Goal: Task Accomplishment & Management: Use online tool/utility

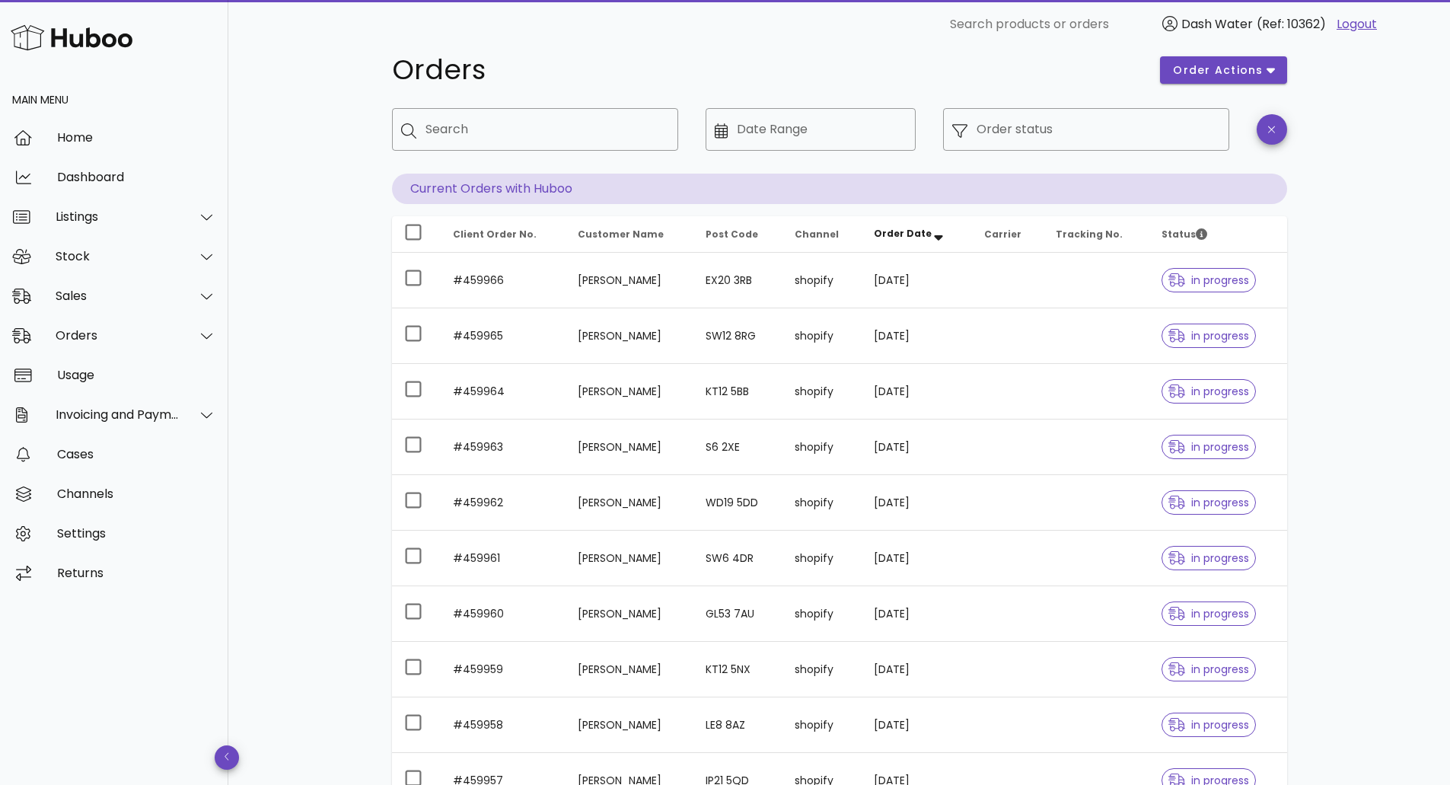
click at [1365, 307] on div "Orders order actions ​ Search ​ Date Range ​ Order status Current Orders with H…" at bounding box center [839, 499] width 1222 height 953
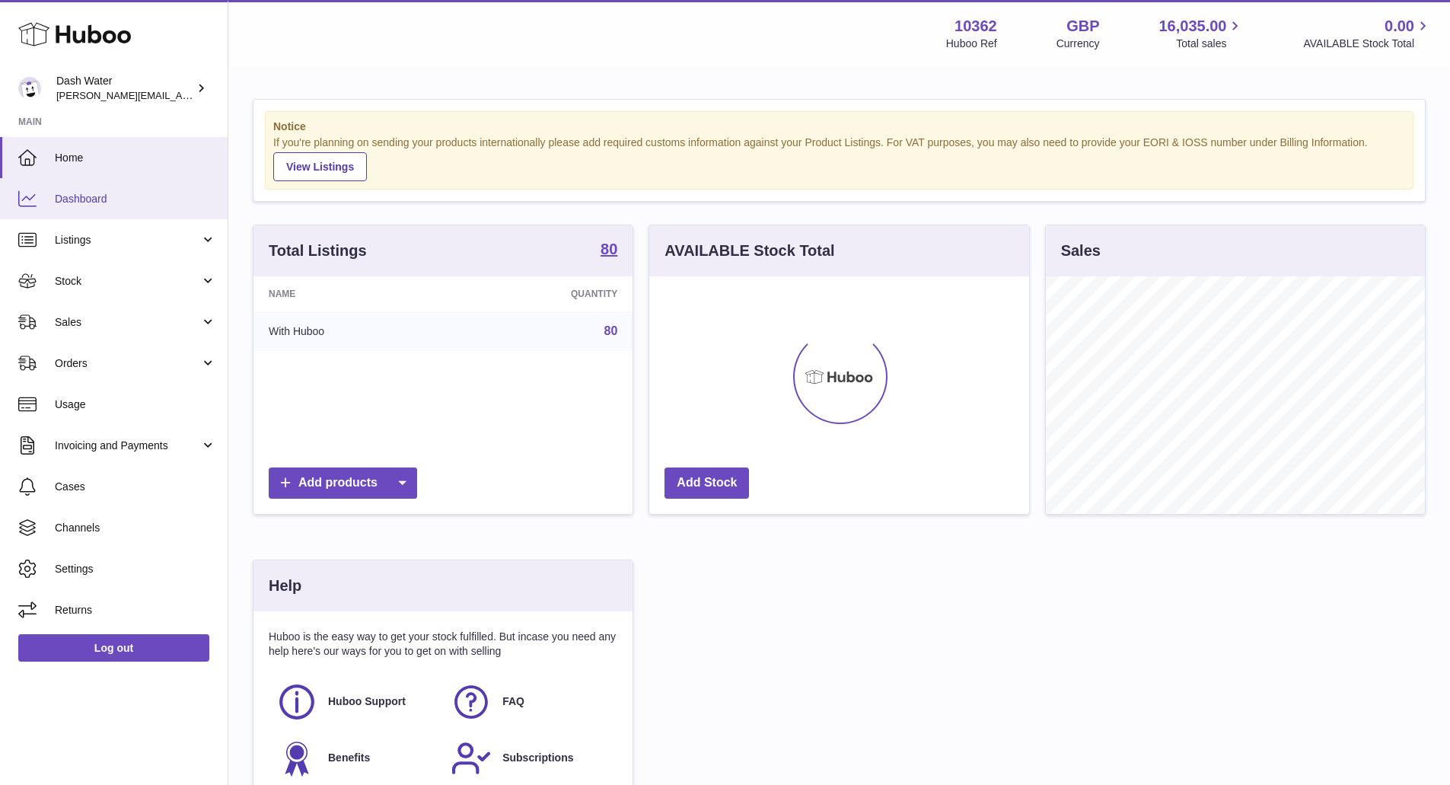
scroll to position [237, 380]
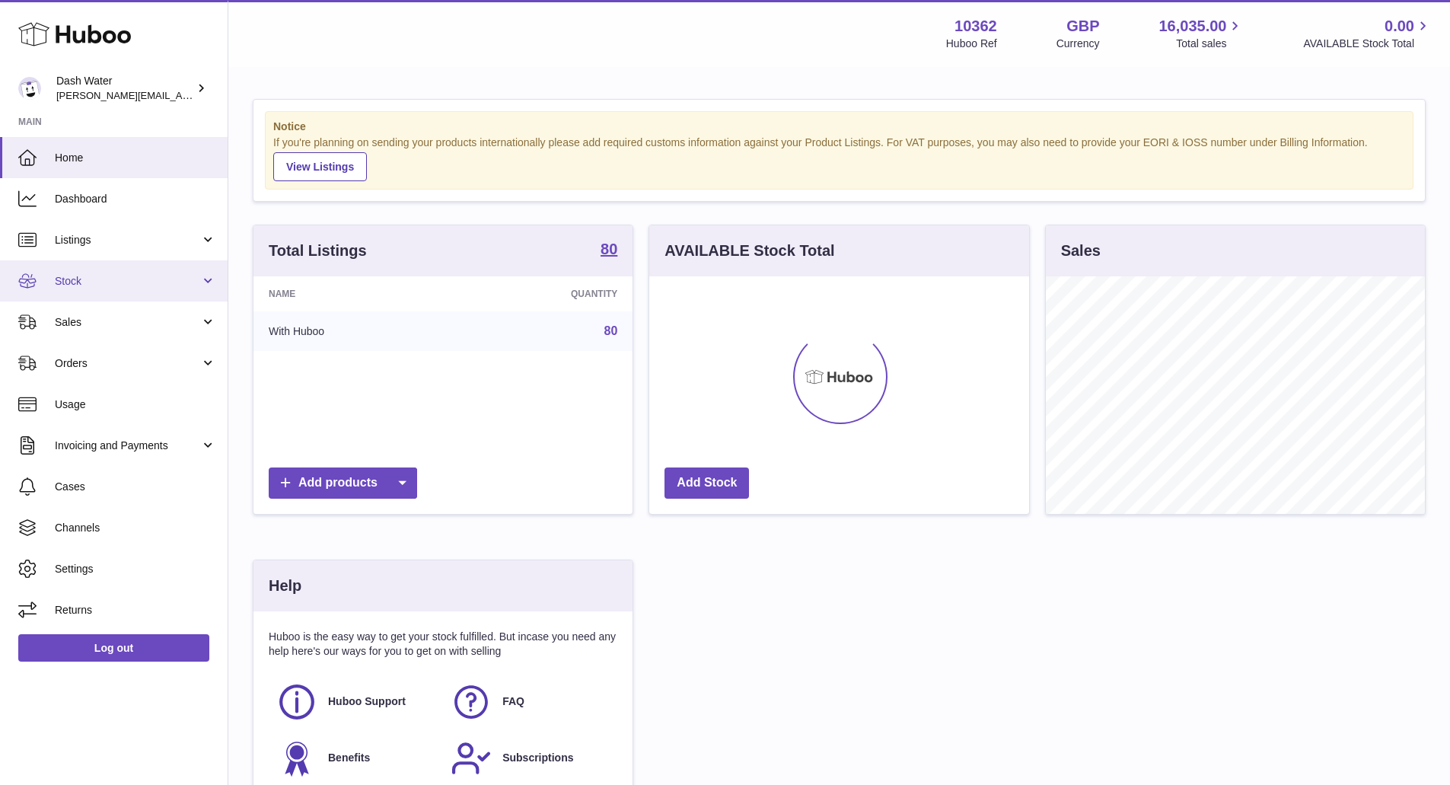
click at [124, 289] on link "Stock" at bounding box center [114, 280] width 228 height 41
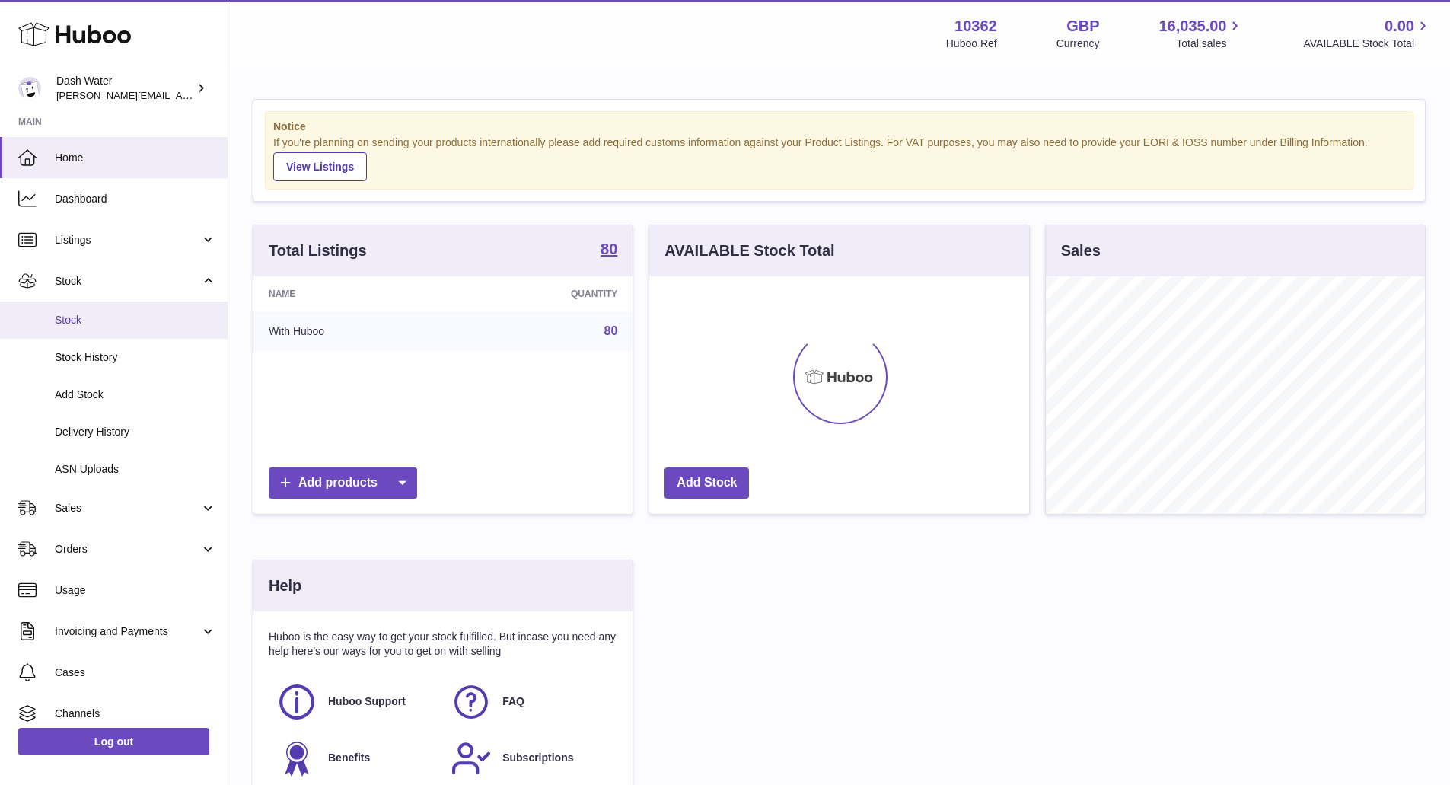
click at [115, 324] on span "Stock" at bounding box center [135, 320] width 161 height 14
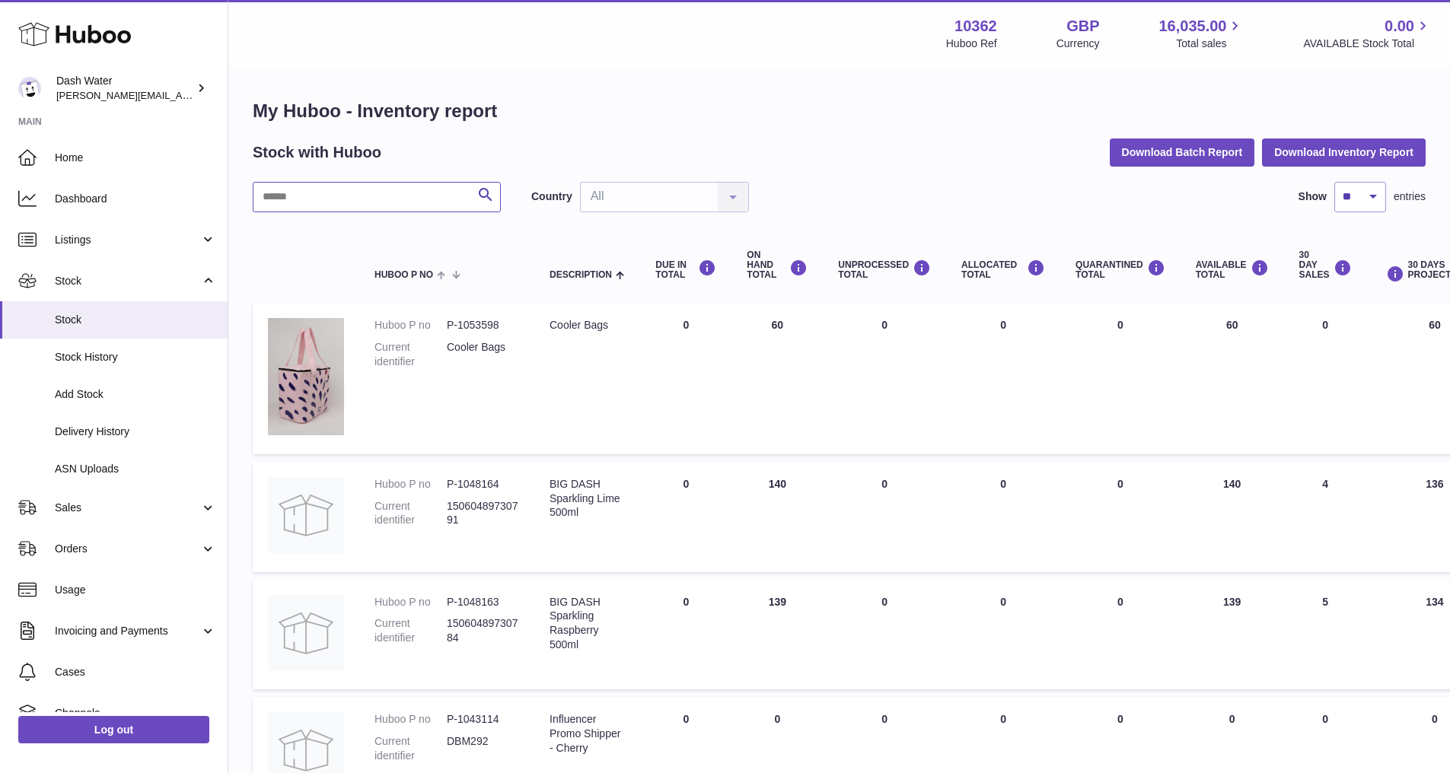
click at [381, 191] on input "text" at bounding box center [377, 197] width 248 height 30
type input "*****"
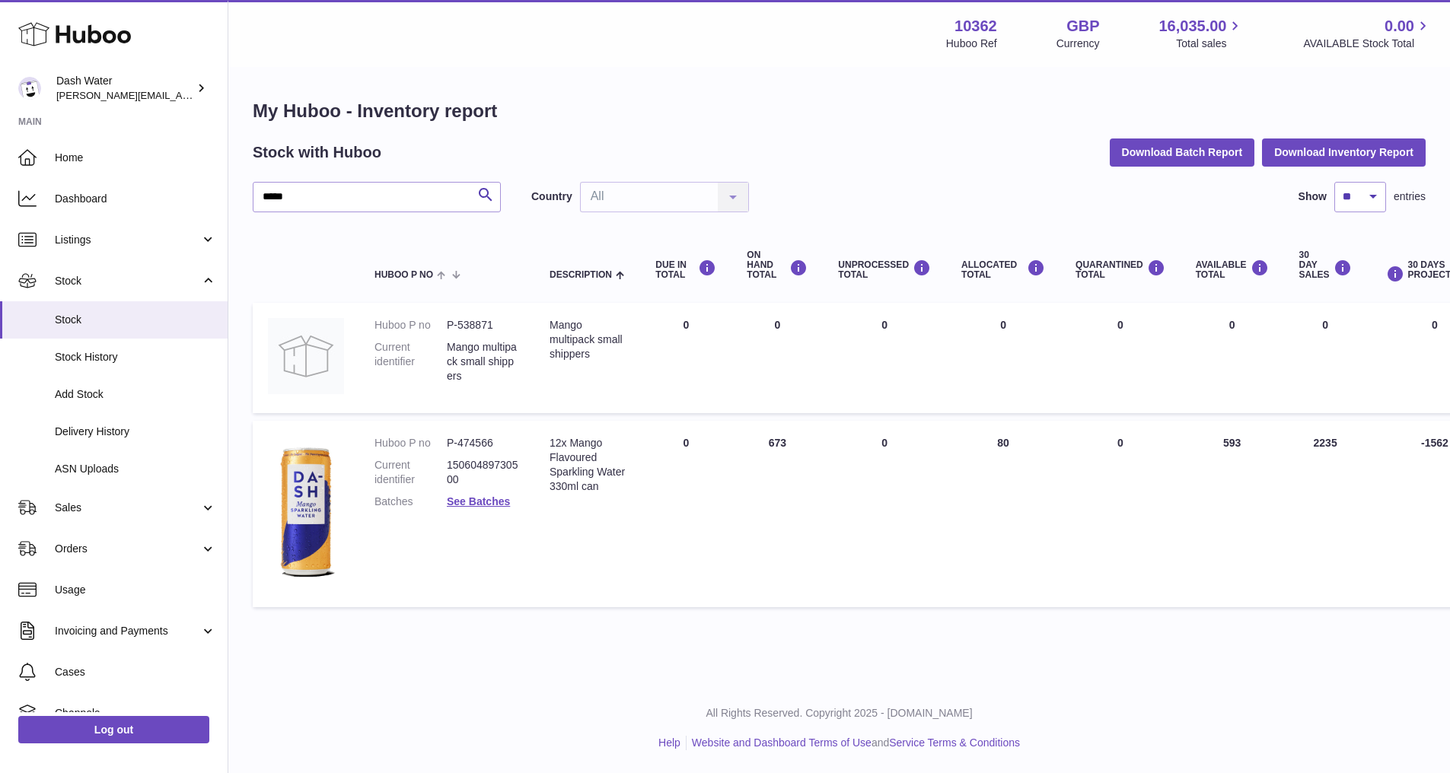
click at [1056, 610] on table "Huboo P no Description DUE IN TOTAL ON HAND Total UNPROCESSED Total ALLOCATED T…" at bounding box center [953, 421] width 1401 height 387
click at [1126, 617] on div "My Huboo - Inventory report Stock with Huboo Download Batch Report Download Inv…" at bounding box center [839, 356] width 1222 height 577
